Goal: Check status: Check status

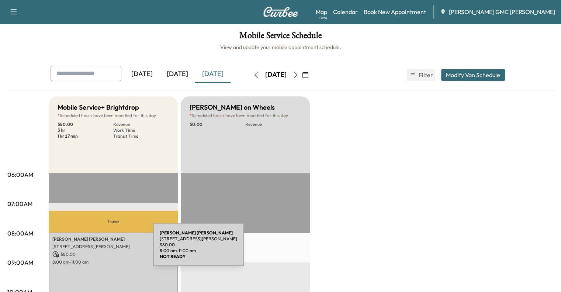
click at [98, 249] on div "[PERSON_NAME] [STREET_ADDRESS][PERSON_NAME] $ 80.00 8:00 am - 11:00 am" at bounding box center [113, 277] width 129 height 89
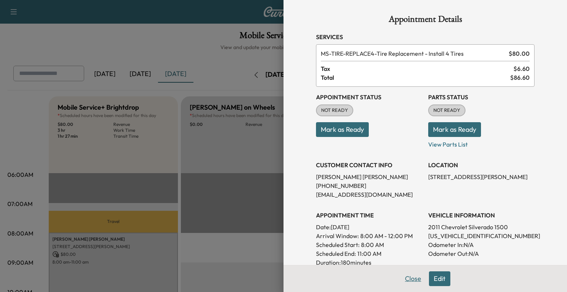
click at [415, 272] on button "Close" at bounding box center [413, 278] width 26 height 15
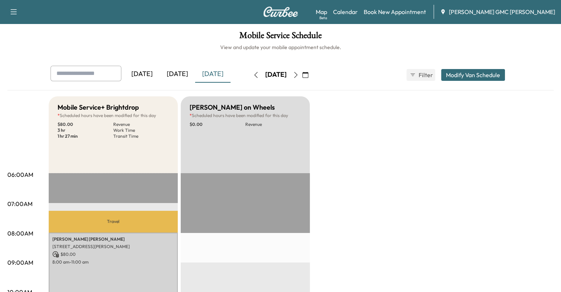
scroll to position [113, 0]
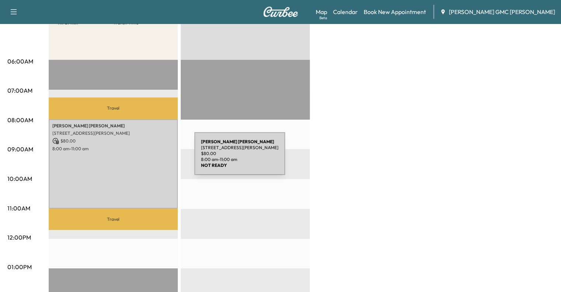
click at [139, 158] on div "[PERSON_NAME] [STREET_ADDRESS][PERSON_NAME] $ 80.00 8:00 am - 11:00 am" at bounding box center [113, 163] width 129 height 89
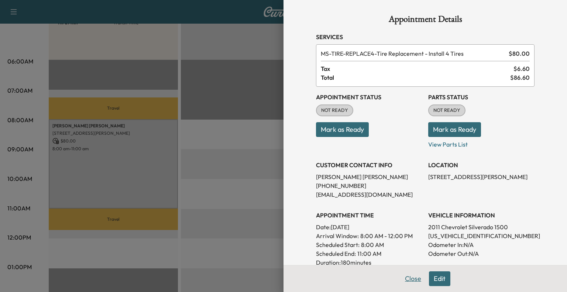
click at [411, 275] on button "Close" at bounding box center [413, 278] width 26 height 15
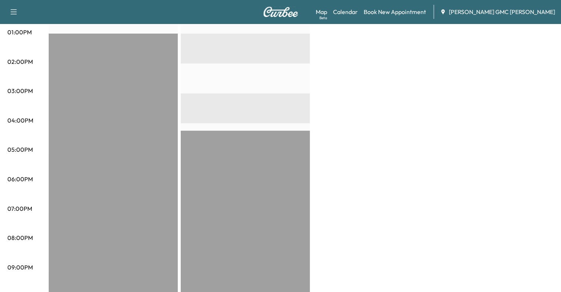
scroll to position [0, 0]
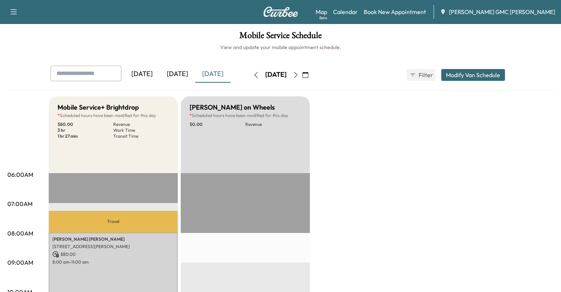
click at [160, 70] on div "[DATE]" at bounding box center [177, 74] width 35 height 17
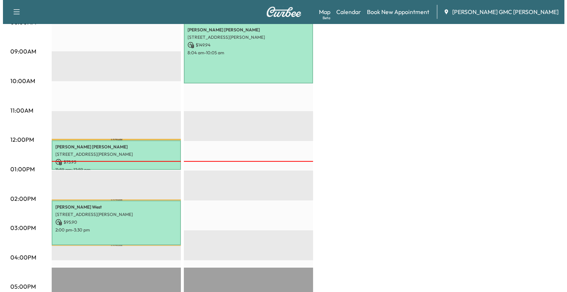
scroll to position [212, 0]
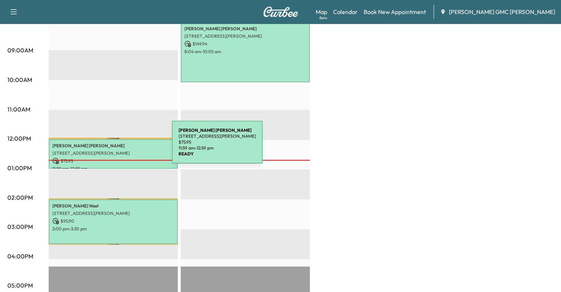
click at [117, 147] on div "[PERSON_NAME] [STREET_ADDRESS][PERSON_NAME] $ 75.95 11:59 am - 12:59 pm" at bounding box center [113, 154] width 129 height 30
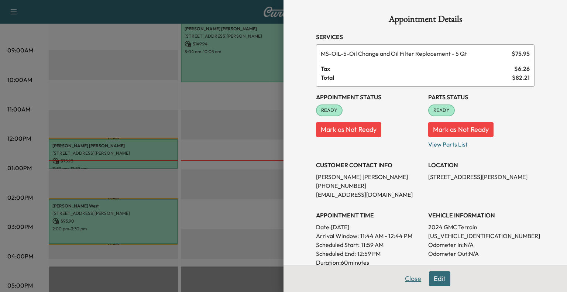
click at [415, 281] on button "Close" at bounding box center [413, 278] width 26 height 15
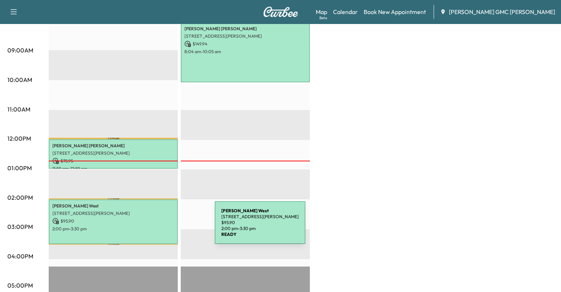
click at [159, 227] on p "2:00 pm - 3:30 pm" at bounding box center [113, 229] width 122 height 6
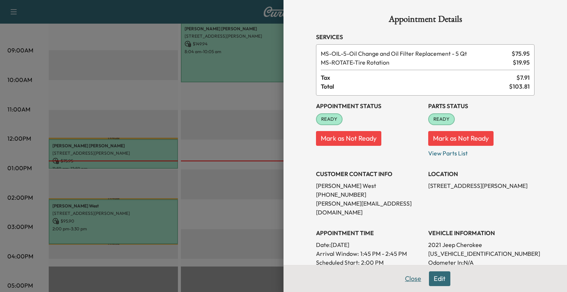
click at [407, 279] on button "Close" at bounding box center [413, 278] width 26 height 15
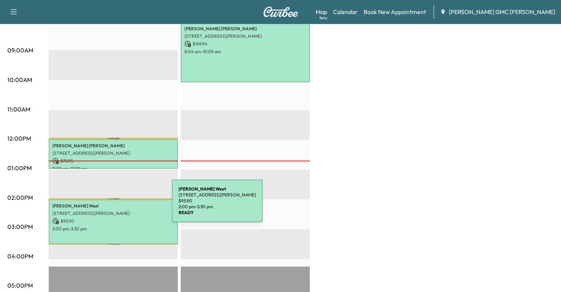
click at [117, 205] on p "[PERSON_NAME]" at bounding box center [113, 206] width 122 height 6
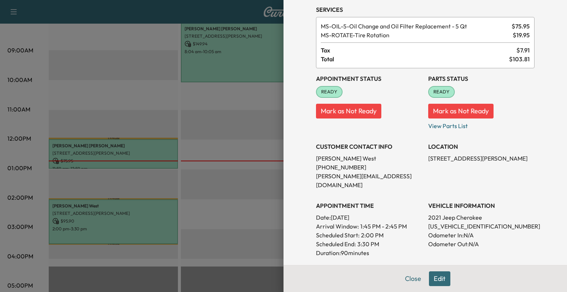
scroll to position [28, 0]
click at [434, 221] on p "[US_VEHICLE_IDENTIFICATION_NUMBER]" at bounding box center [481, 225] width 106 height 9
copy p "[US_VEHICLE_IDENTIFICATION_NUMBER]"
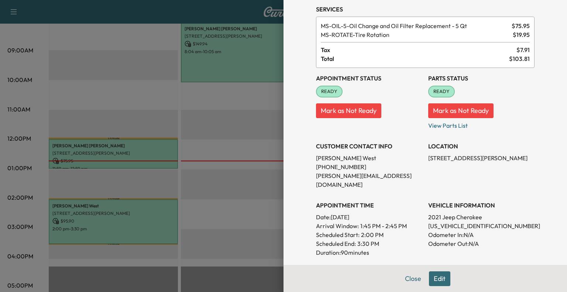
click at [283, 92] on div "Appointment Details Services MS-OIL-5 - Oil Change and Oil Filter Replacement -…" at bounding box center [424, 146] width 283 height 292
click at [189, 176] on div at bounding box center [283, 146] width 567 height 292
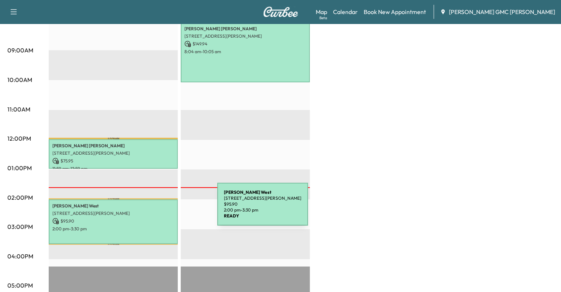
click at [162, 210] on p "[STREET_ADDRESS][PERSON_NAME]" at bounding box center [113, 213] width 122 height 6
